Goal: Use online tool/utility: Utilize a website feature to perform a specific function

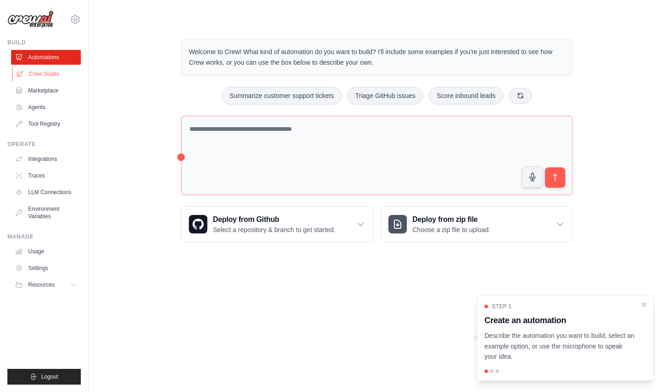
click at [41, 79] on link "Crew Studio" at bounding box center [47, 74] width 70 height 15
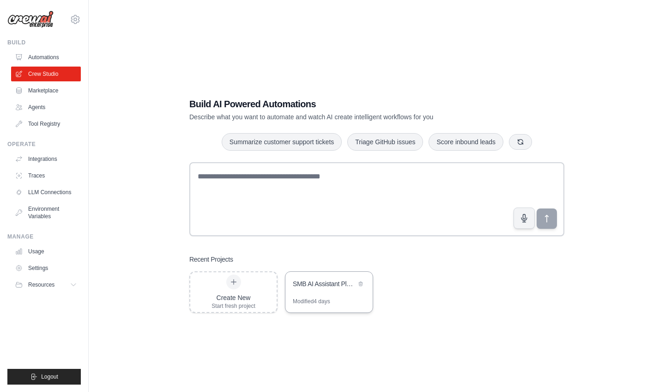
click at [311, 284] on div "SMB AI Assistant Platform" at bounding box center [324, 283] width 63 height 9
click at [31, 159] on link "Integrations" at bounding box center [47, 158] width 70 height 15
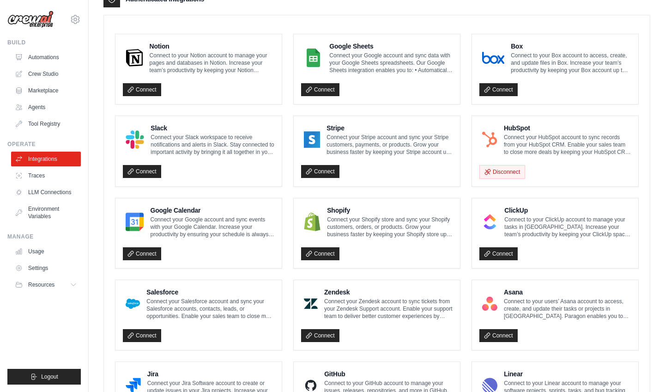
scroll to position [207, 0]
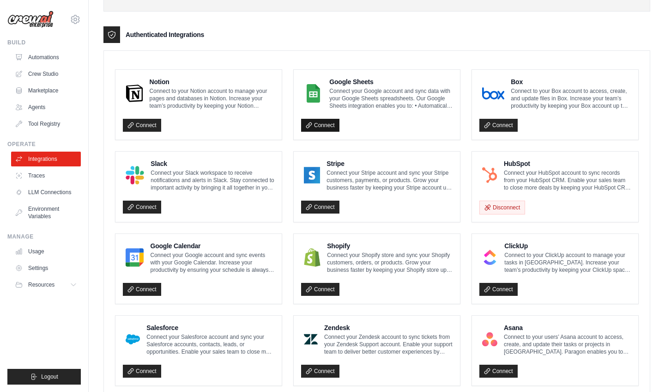
click at [305, 125] on link "Connect" at bounding box center [320, 125] width 38 height 13
click at [47, 69] on link "Crew Studio" at bounding box center [47, 74] width 70 height 15
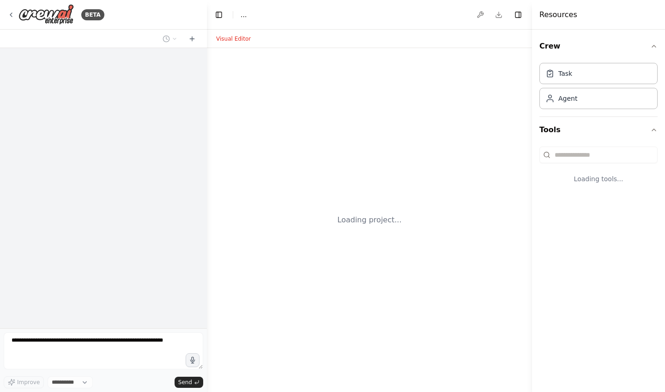
select select "****"
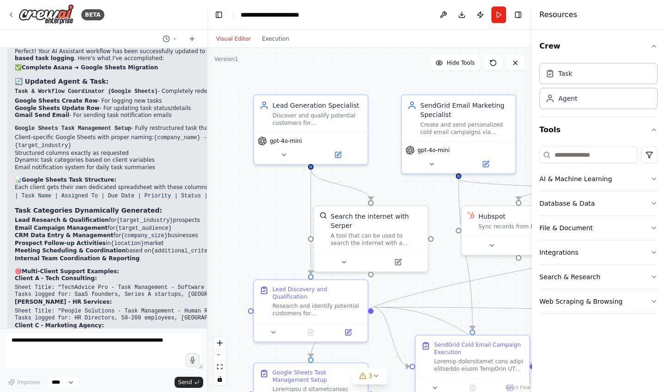
scroll to position [5868, 0]
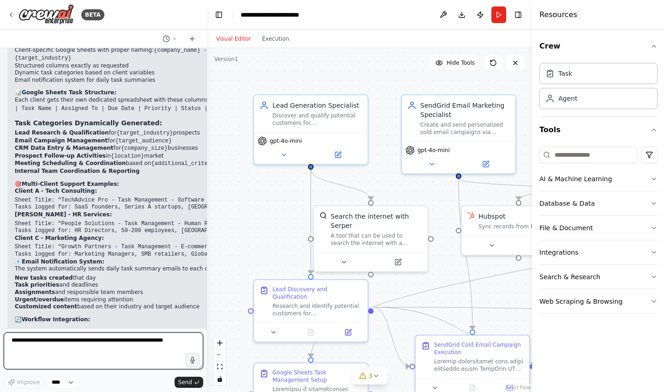
click at [89, 346] on textarea at bounding box center [104, 350] width 200 height 37
paste textarea "**********"
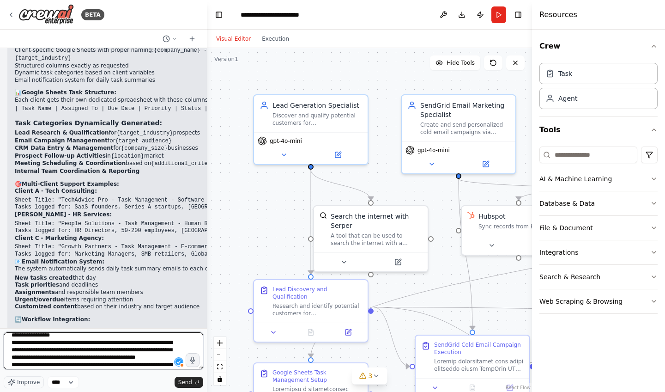
scroll to position [0, 0]
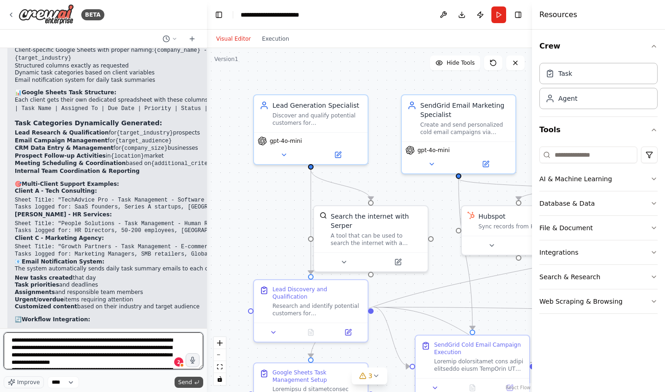
type textarea "**********"
click at [194, 379] on button "Send" at bounding box center [189, 381] width 29 height 11
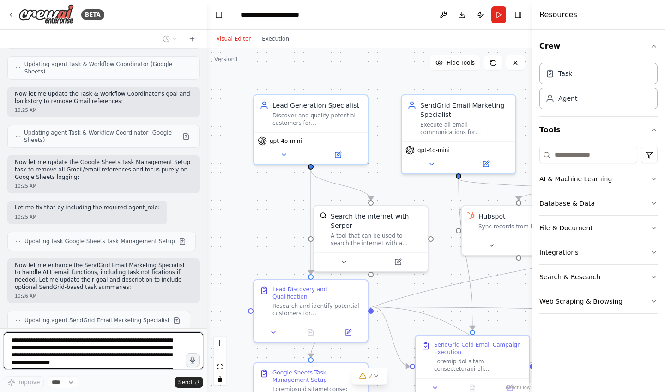
scroll to position [6850, 0]
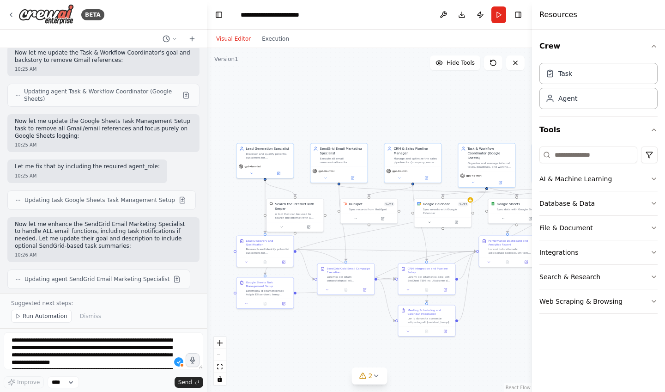
drag, startPoint x: 329, startPoint y: 197, endPoint x: 218, endPoint y: 184, distance: 111.6
click at [218, 184] on div ".deletable-edge-delete-btn { width: 20px; height: 20px; border: 0px solid #ffff…" at bounding box center [369, 220] width 325 height 344
click at [37, 320] on span "Run Automation" at bounding box center [45, 315] width 45 height 7
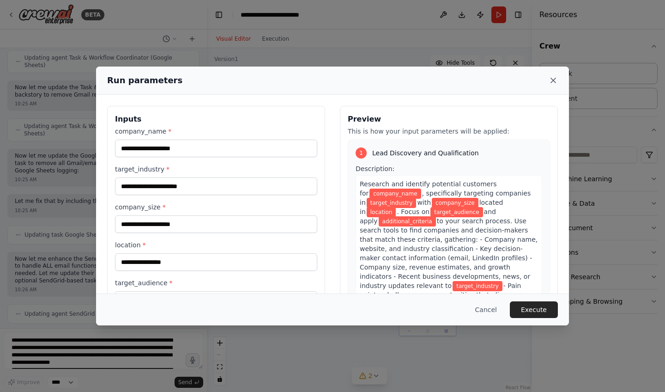
click at [554, 84] on icon at bounding box center [553, 80] width 9 height 9
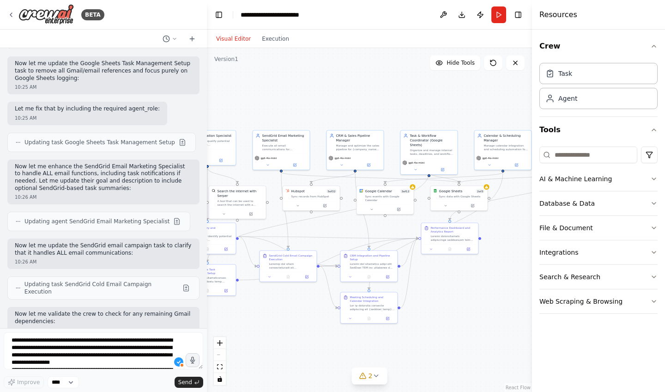
drag, startPoint x: 440, startPoint y: 243, endPoint x: 381, endPoint y: 231, distance: 60.0
click at [381, 231] on div ".deletable-edge-delete-btn { width: 20px; height: 20px; border: 0px solid #ffff…" at bounding box center [369, 220] width 325 height 344
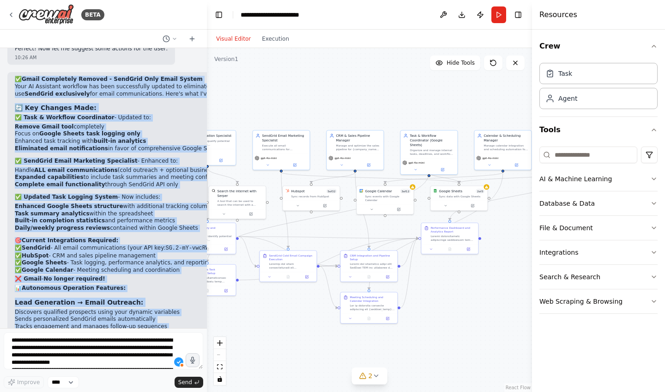
scroll to position [7429, 0]
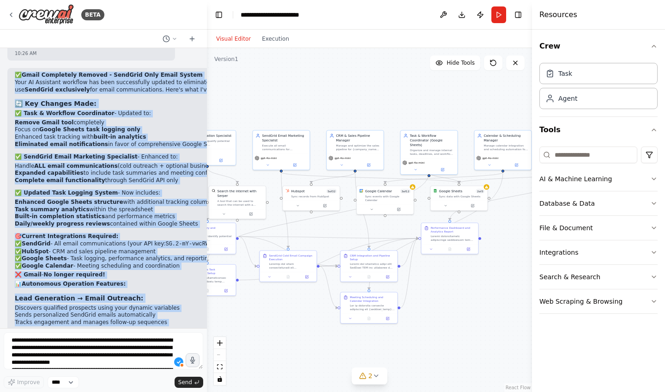
drag, startPoint x: 17, startPoint y: 242, endPoint x: 191, endPoint y: 320, distance: 190.2
click at [191, 320] on div "✅ Gmail Completely Removed - SendGrid Only Email System Your AI Assistant workf…" at bounding box center [167, 382] width 321 height 628
copy div "✅ Gmail Completely Removed - SendGrid Only Email System Your AI Assistant workf…"
click at [70, 18] on img at bounding box center [45, 14] width 55 height 21
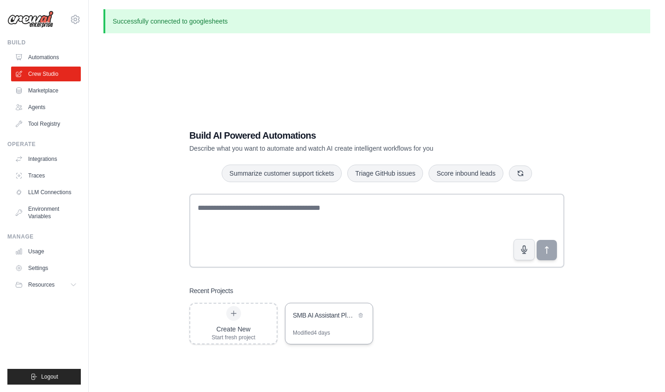
click at [334, 326] on div "SMB AI Assistant Platform" at bounding box center [328, 316] width 87 height 26
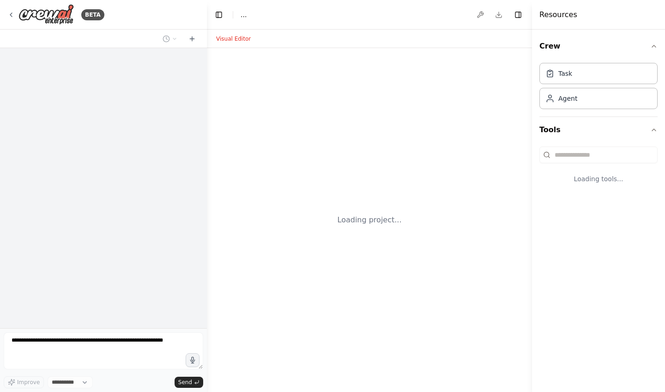
select select "****"
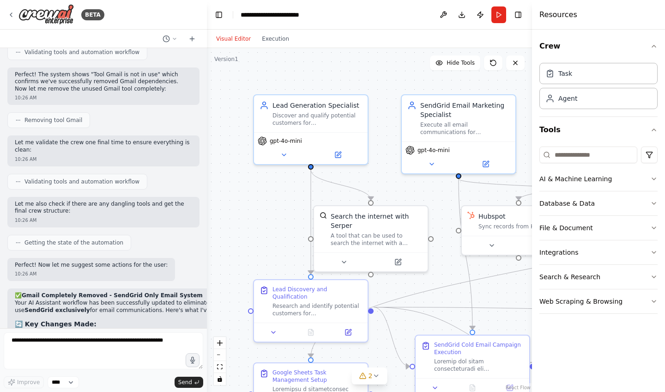
scroll to position [7170, 0]
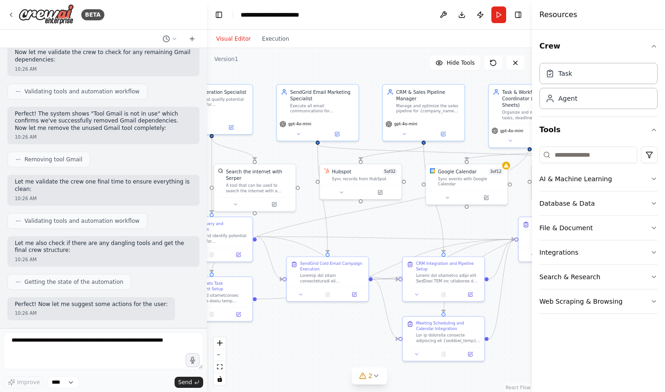
drag, startPoint x: 271, startPoint y: 169, endPoint x: 151, endPoint y: 134, distance: 125.5
click at [151, 134] on div "BETA I want to create an AI assistant platform for small and medium-sized busin…" at bounding box center [332, 196] width 665 height 392
click at [219, 13] on button "Toggle Left Sidebar" at bounding box center [218, 14] width 13 height 13
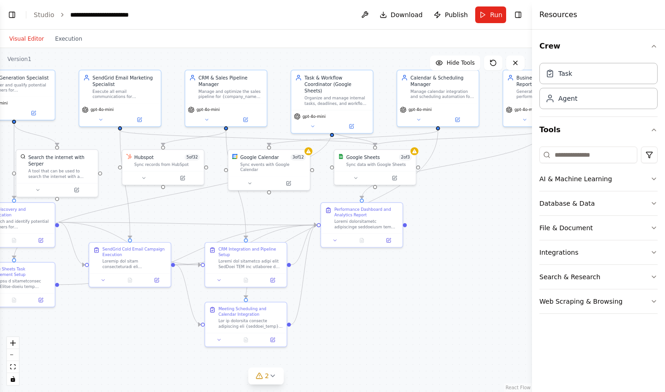
drag, startPoint x: 491, startPoint y: 223, endPoint x: 500, endPoint y: 208, distance: 17.0
click at [500, 208] on div ".deletable-edge-delete-btn { width: 20px; height: 20px; border: 0px solid #ffff…" at bounding box center [266, 220] width 532 height 344
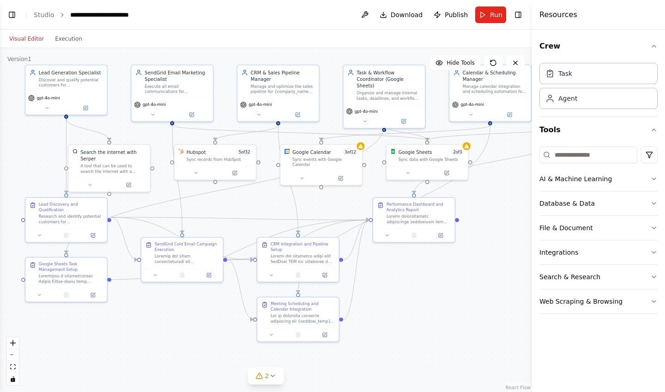
drag, startPoint x: 383, startPoint y: 283, endPoint x: 435, endPoint y: 278, distance: 52.4
click at [435, 278] on div ".deletable-edge-delete-btn { width: 20px; height: 20px; border: 0px solid #ffff…" at bounding box center [266, 220] width 532 height 344
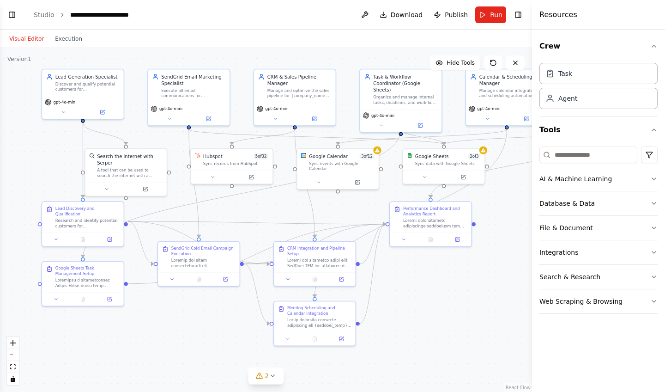
drag, startPoint x: 392, startPoint y: 351, endPoint x: 408, endPoint y: 355, distance: 17.1
click at [408, 355] on div ".deletable-edge-delete-btn { width: 20px; height: 20px; border: 0px solid #ffff…" at bounding box center [266, 220] width 532 height 344
